Goal: Find specific page/section: Find specific page/section

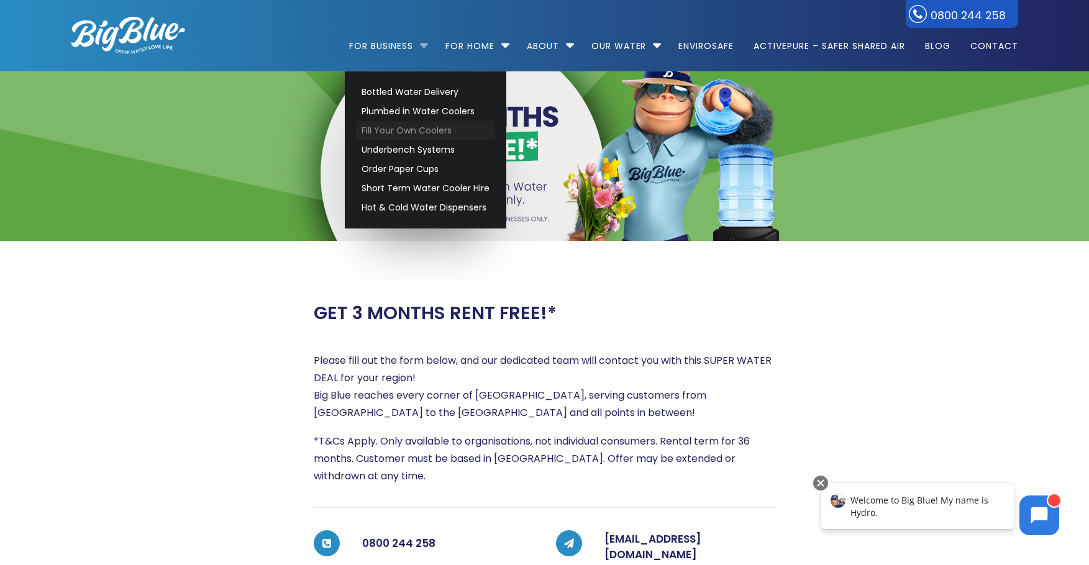
click at [403, 121] on link "Fill Your Own Coolers" at bounding box center [425, 130] width 139 height 19
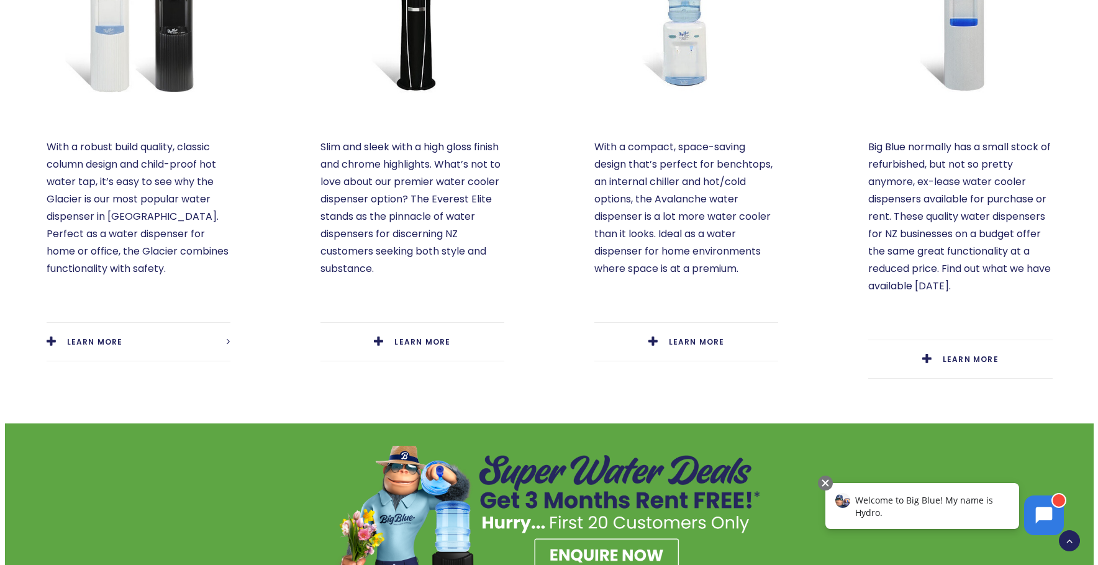
scroll to position [559, 0]
